Goal: Task Accomplishment & Management: Manage account settings

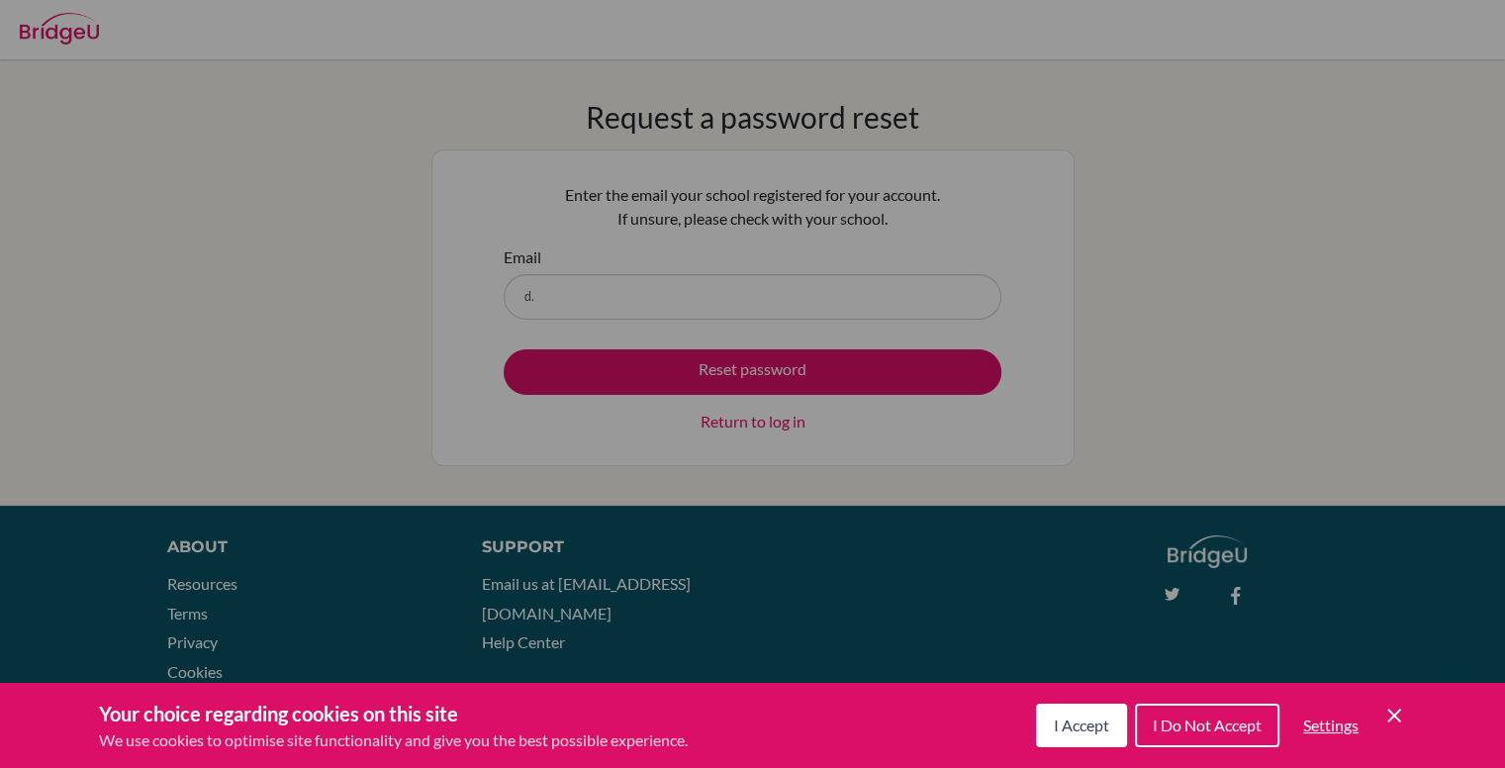
click at [1069, 729] on span "I Accept" at bounding box center [1081, 725] width 55 height 19
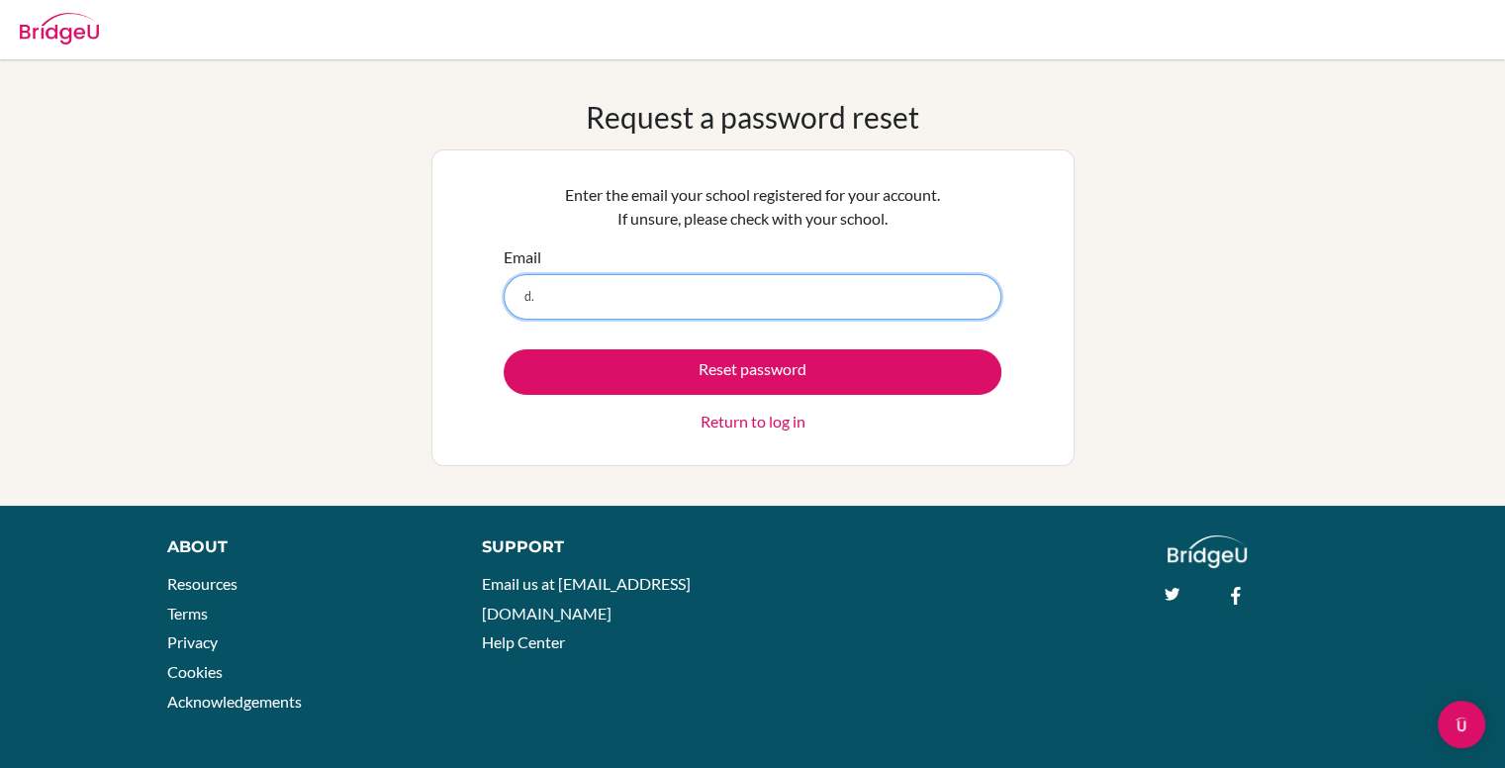
click at [583, 274] on input "d." at bounding box center [753, 297] width 498 height 46
type input "d.quezada.2026@seishn.com"
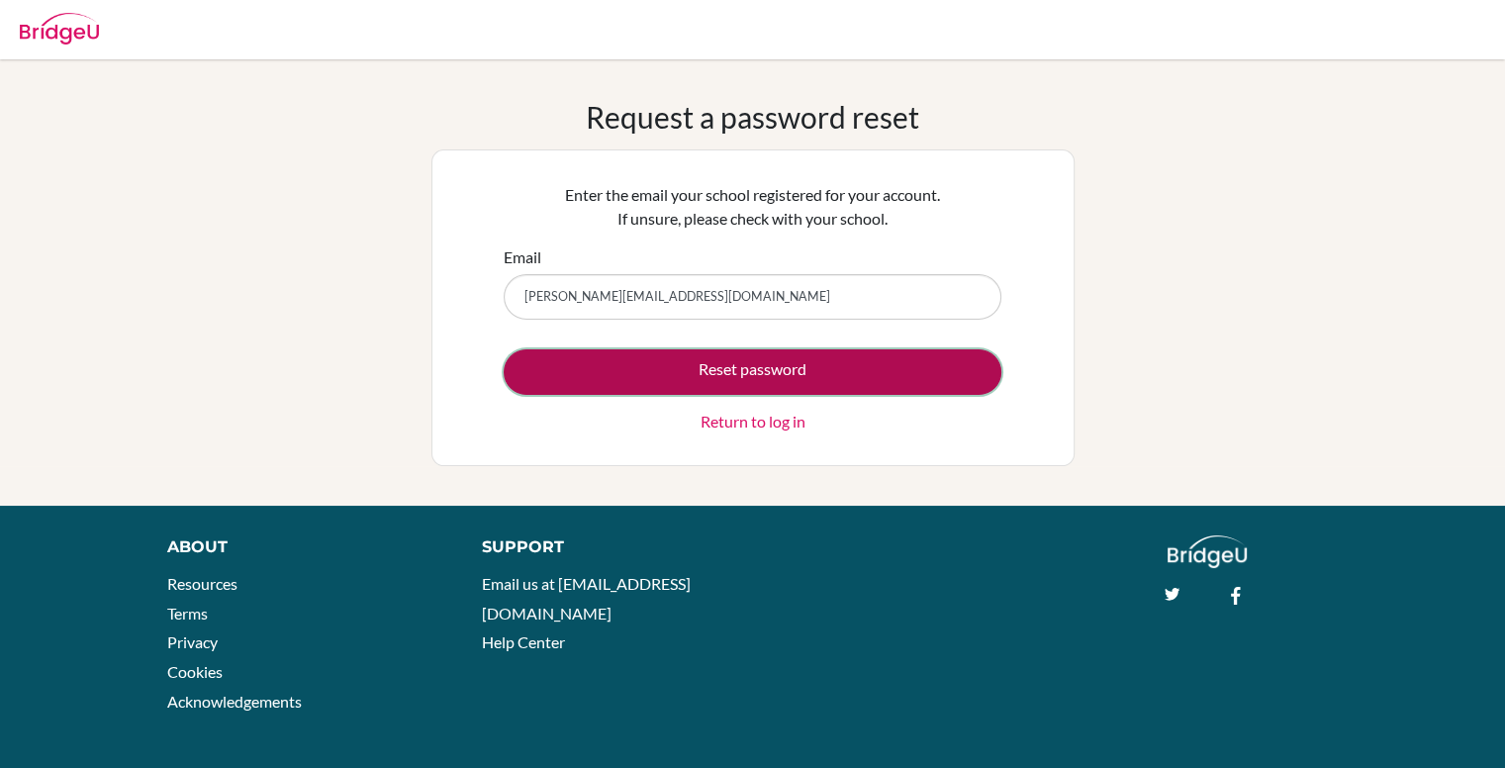
click at [736, 369] on button "Reset password" at bounding box center [753, 372] width 498 height 46
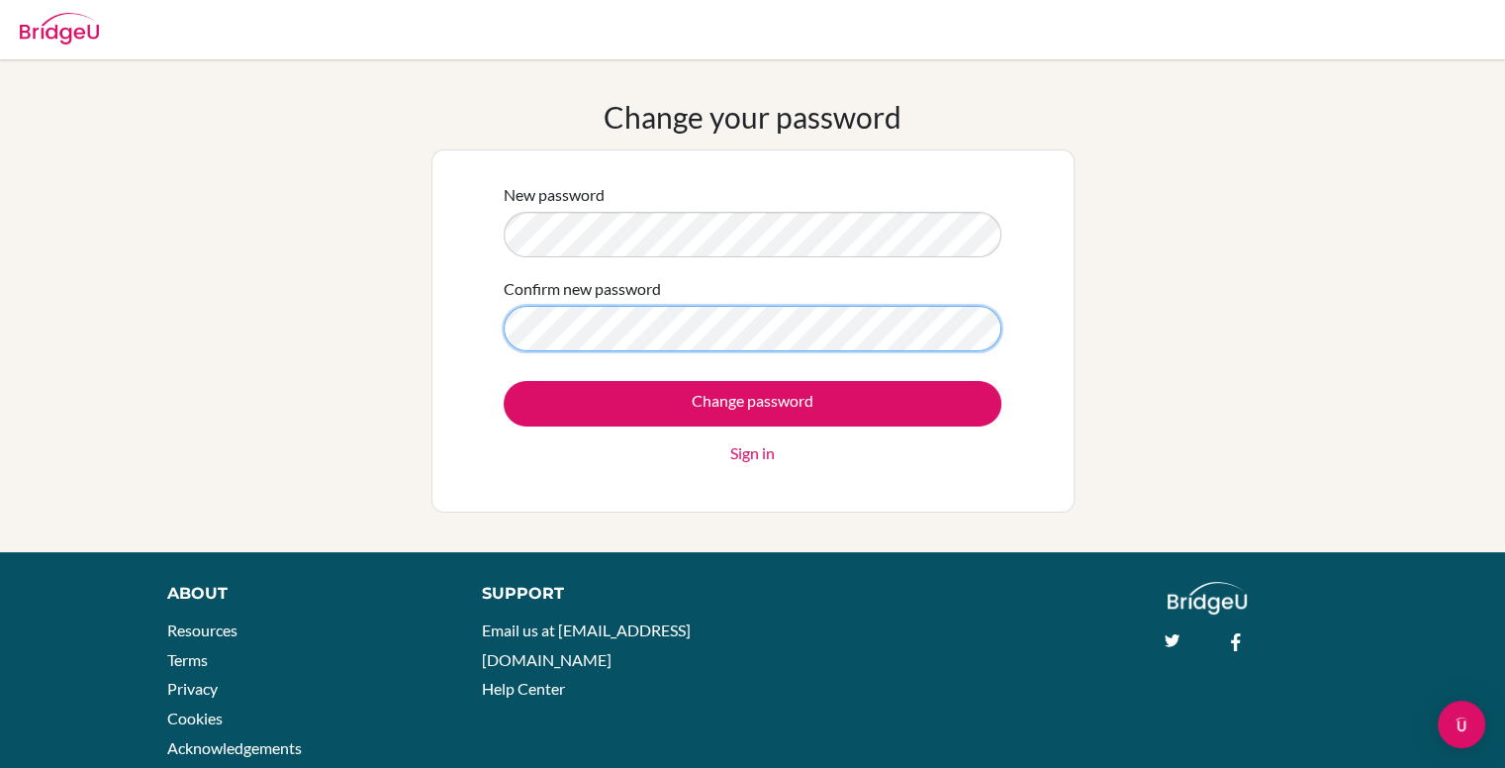
click at [504, 381] on input "Change password" at bounding box center [753, 404] width 498 height 46
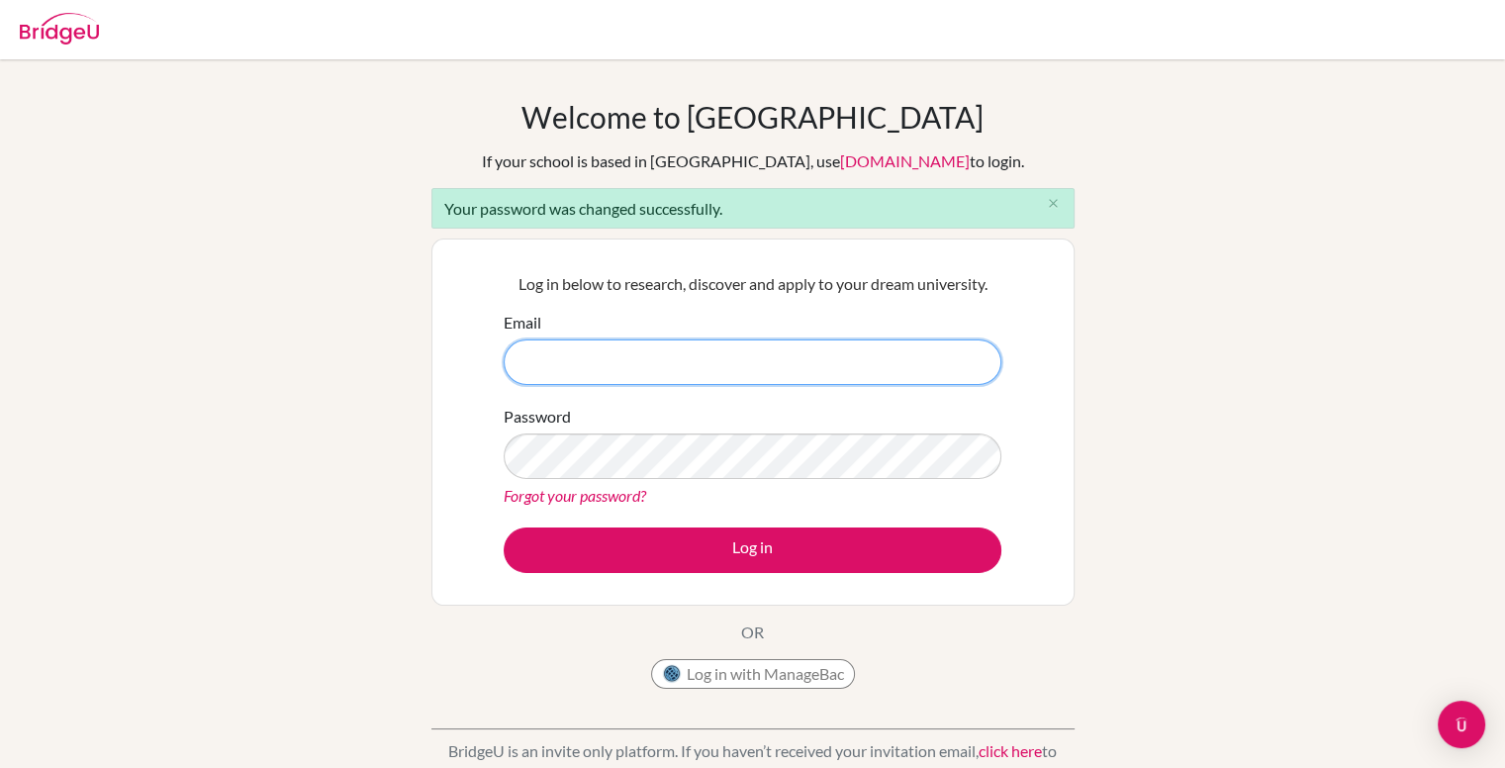
click at [653, 376] on input "Email" at bounding box center [753, 362] width 498 height 46
type input "d.quezada.2026@seishn.com"
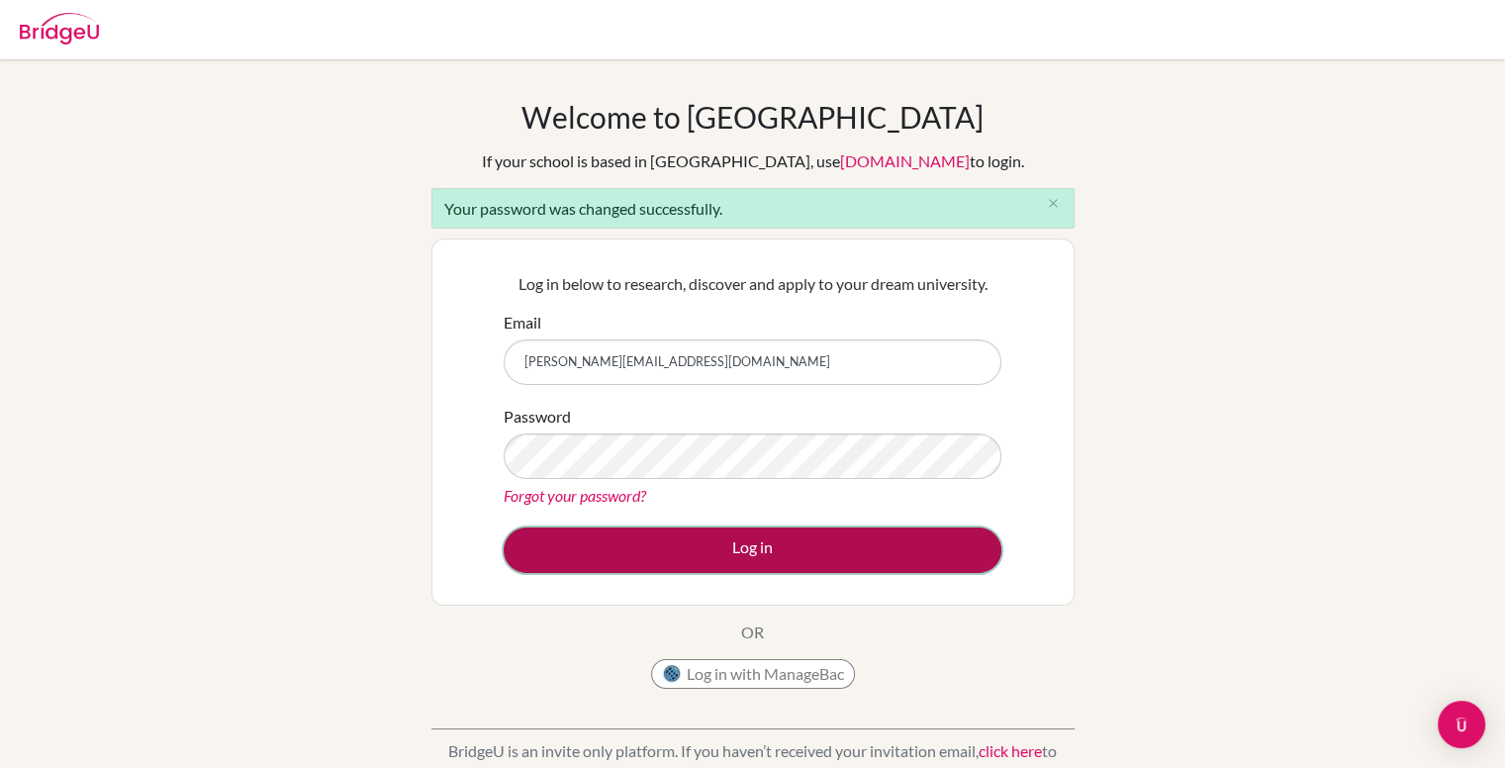
click at [728, 550] on button "Log in" at bounding box center [753, 551] width 498 height 46
